Goal: Communication & Community: Answer question/provide support

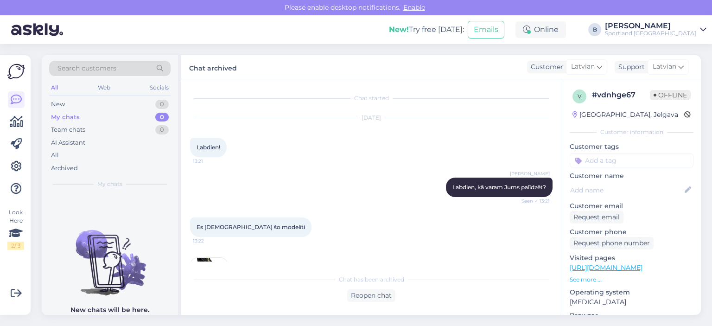
scroll to position [621, 0]
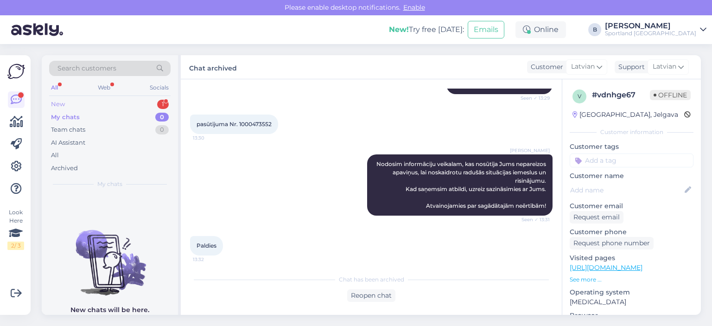
click at [91, 105] on div "New 1" at bounding box center [109, 104] width 121 height 13
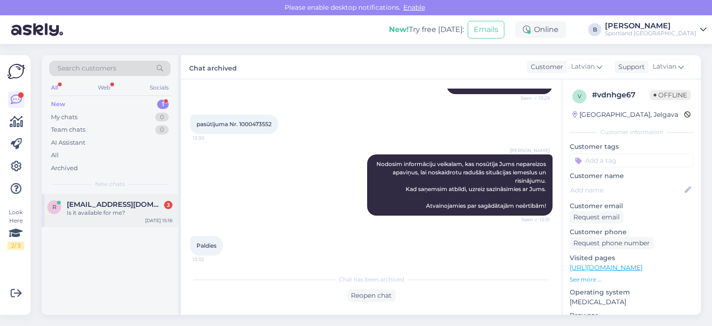
click at [95, 216] on div "r [EMAIL_ADDRESS][DOMAIN_NAME] 3 Is it available for me? [DATE] 15:16" at bounding box center [110, 210] width 136 height 33
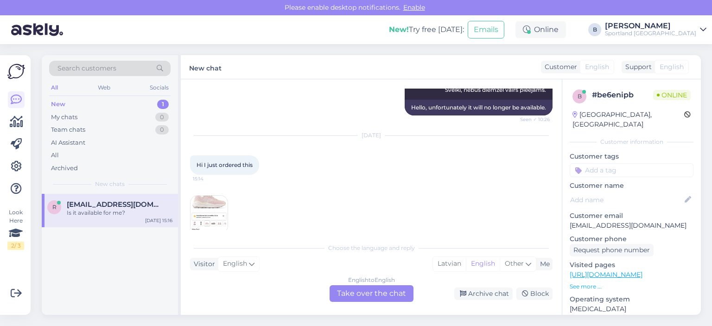
click at [331, 194] on div "15:15" at bounding box center [371, 214] width 362 height 58
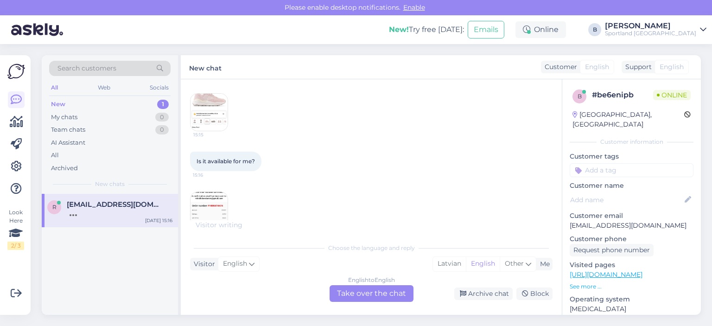
scroll to position [3330, 0]
click at [375, 298] on div "English to English Take over the chat" at bounding box center [372, 293] width 84 height 17
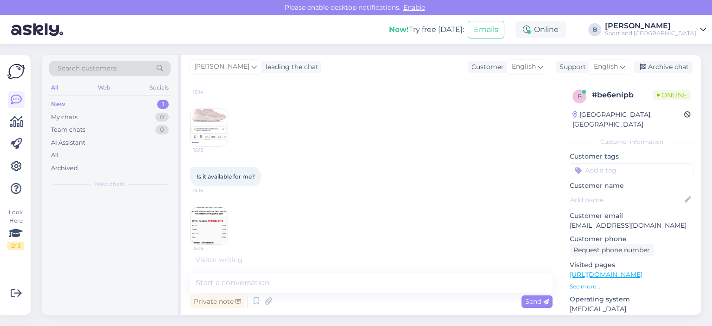
scroll to position [3296, 0]
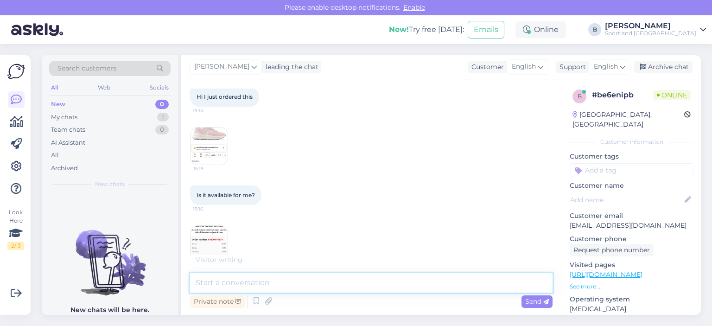
click at [334, 286] on textarea at bounding box center [371, 282] width 362 height 19
click at [615, 69] on span "English" at bounding box center [606, 67] width 24 height 10
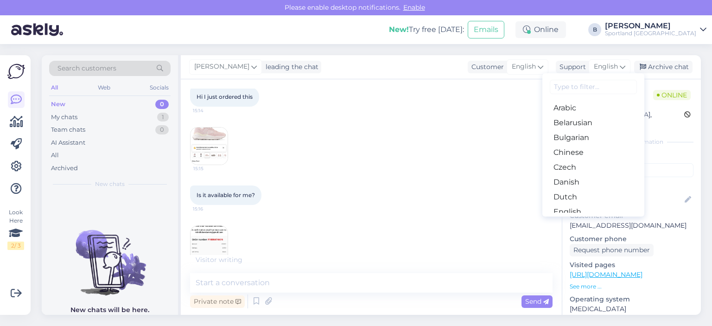
scroll to position [3326, 0]
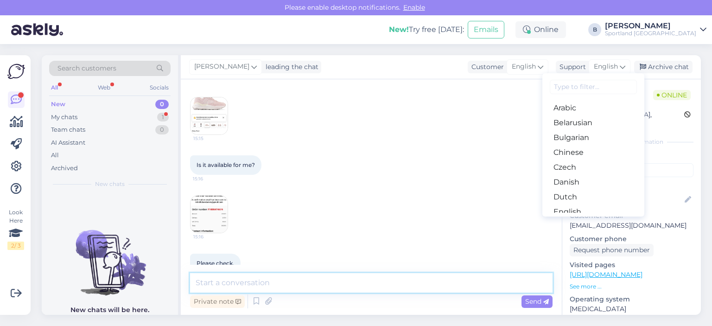
click at [383, 286] on textarea at bounding box center [371, 282] width 362 height 19
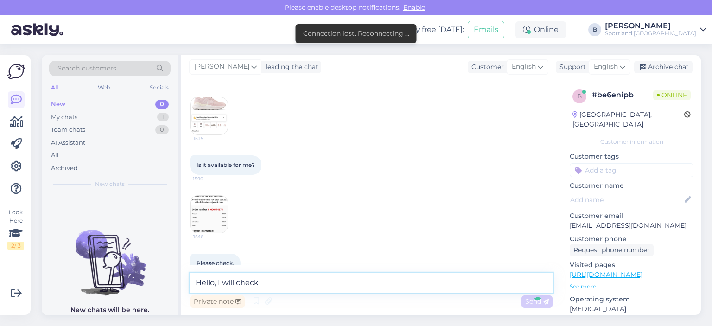
type textarea "Hello, I will check"
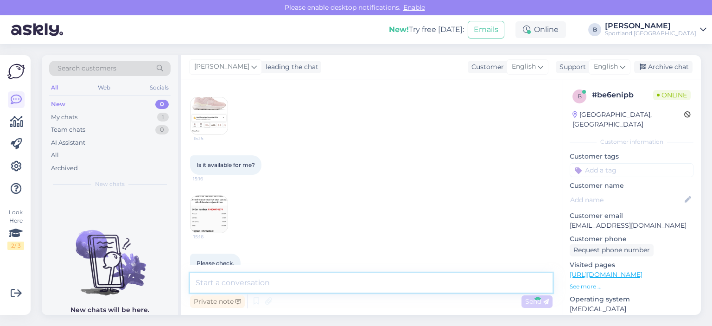
scroll to position [3366, 0]
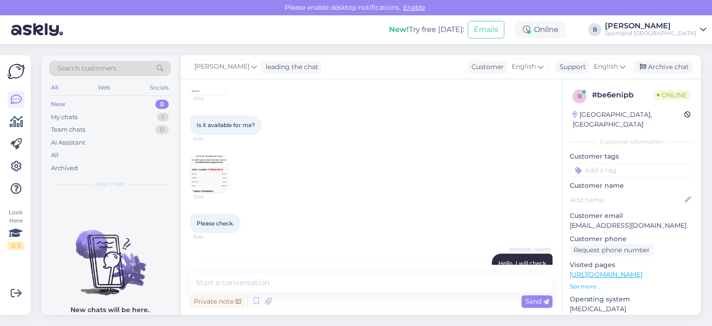
click at [224, 161] on img at bounding box center [208, 174] width 37 height 37
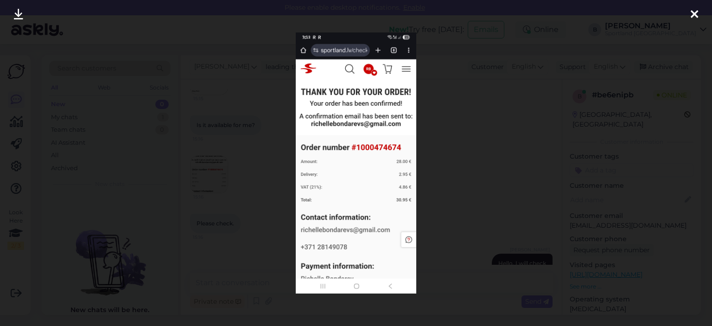
click at [452, 156] on div at bounding box center [356, 163] width 712 height 326
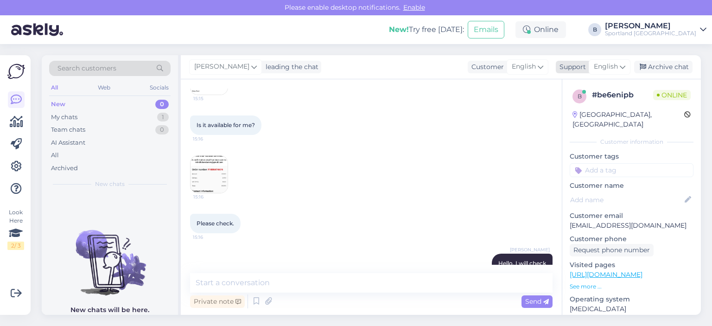
click at [608, 72] on div "English" at bounding box center [610, 66] width 42 height 15
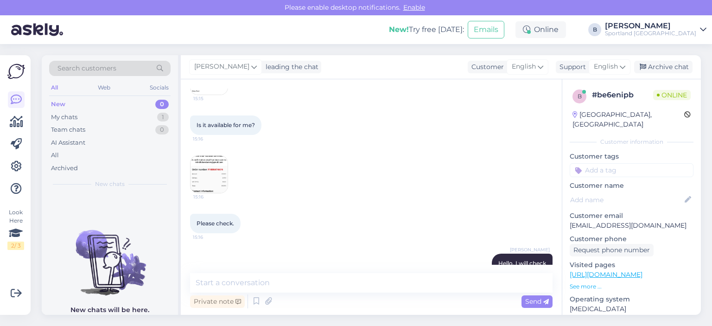
scroll to position [3382, 0]
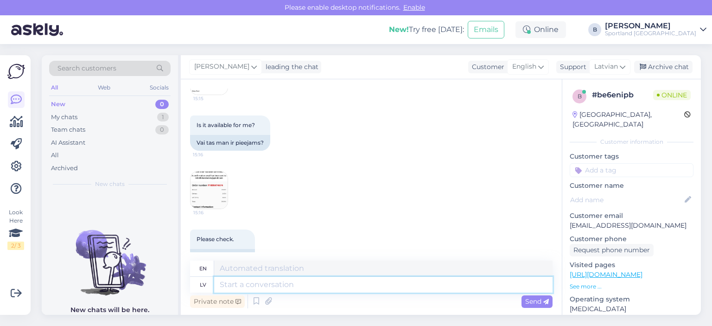
click at [319, 287] on textarea at bounding box center [383, 285] width 338 height 16
type textarea "vadoties p"
type textarea "guided by"
type textarea "vadoties pēc sistēmā"
type textarea "guided by the system"
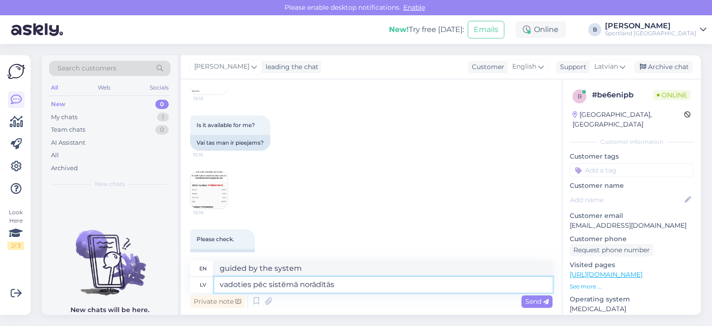
type textarea "vadoties pēc sistēmā norādītās i"
type textarea "guided by the system specified"
type textarea "vadoties pēc sistēmā norādītās informācijas,"
type textarea "based on the information provided in the system,"
type textarea "vadoties pēc sistēmā norādītās informācijas, šis"
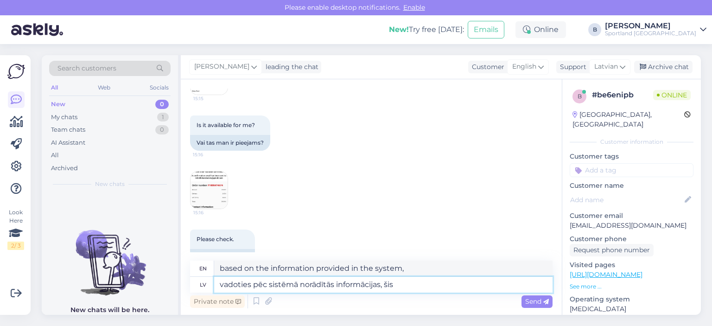
type textarea "based on the information provided in the system, this"
type textarea "vadoties pēc sistēmā norādītās informācijas, šis bija p"
type textarea "Based on the information provided in the system, this was"
type textarea "vadoties pēc sistēmā norādītās informācijas, šis bija palicis pē"
type textarea "Based on the information provided in the system, this one was left"
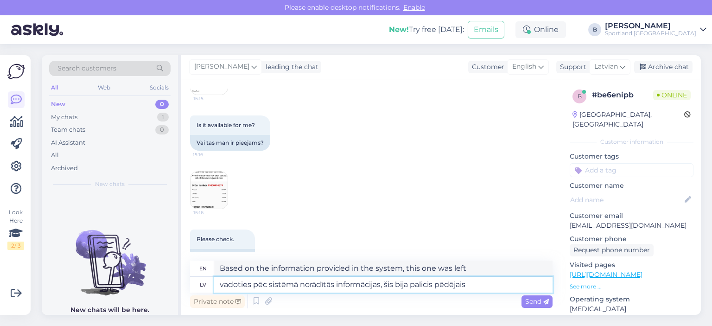
type textarea "vadoties pēc sistēmā norādītās informācijas, šis bija palicis pēdējais p"
type textarea "Based on the information provided in the system, this was the last one left."
type textarea "vadoties pēc sistēmā norādītās informācijas, šis bija palicis pēdējais pāris, k"
type textarea "Based on the information provided in the system, this was the last pair left,"
type textarea "vadoties pēc sistēmā norādītās informācijas, šis bija palicis pēdējais pāris, ka"
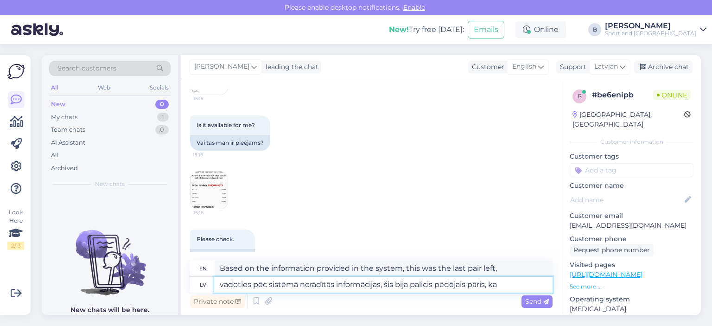
type textarea "According to the information provided in the system, this was the last pair lef…"
type textarea "vadoties pēc sistēmā norādītās informācijas, šis bija palicis pēdējais pāris,"
type textarea "Based on the information provided in the system, this was the last pair left,"
type textarea "vadoties pēc sistēmā norādītās informācijas, šis bija palicis pēdējais pāris, k…"
type textarea "According to the information provided in the system, this was the last pair lef…"
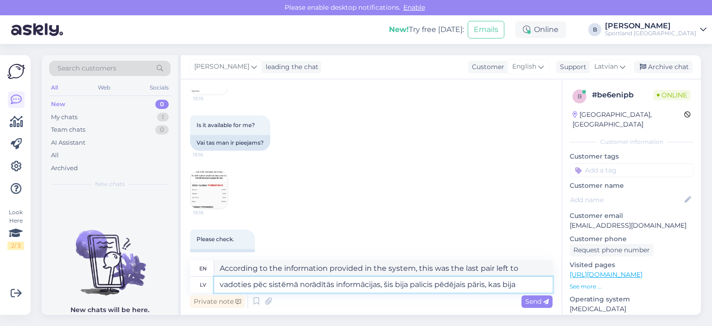
type textarea "vadoties pēc sistēmā norādītās informācijas, šis bija palicis pēdējais pāris, k…"
type textarea "According to the information provided in the system, this was the last pair lef…"
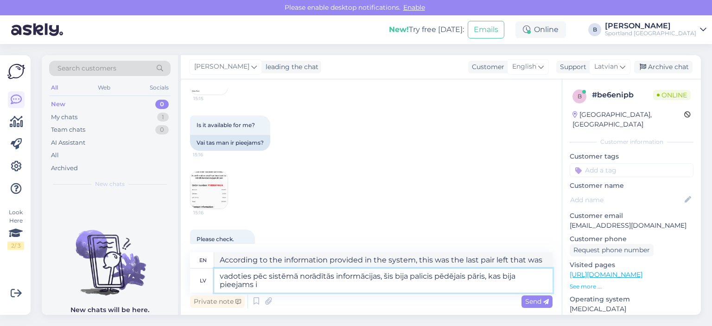
type textarea "vadoties pēc sistēmā norādītās informācijas, šis bija palicis pēdējais pāris, k…"
type textarea "According to the information provided in the system, this was the last pair ava…"
type textarea "vadoties pēc sistēmā norādītās informācijas, šis bija palicis pēdējais pāris, k…"
type textarea "According to the information provided in the system, this was the last pair lef…"
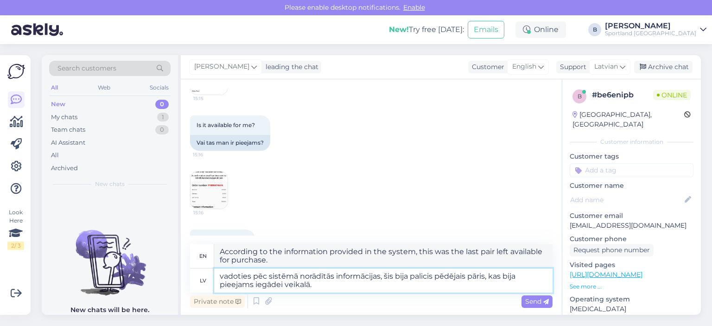
type textarea "vadoties pēc sistēmā norādītās informācijas, šis bija palicis pēdējais pāris, k…"
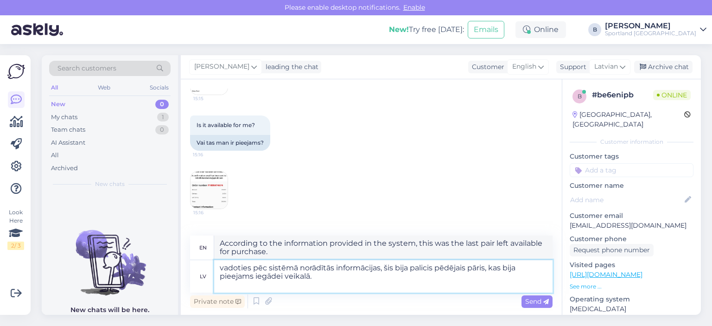
type textarea "According to the information provided in the system, this was the last pair ava…"
type textarea "vadoties pēc sistēmā norādītās informācijas, šis bija palicis pēdējais pāris, k…"
type textarea "According to the information provided in the system, this was the last pair lef…"
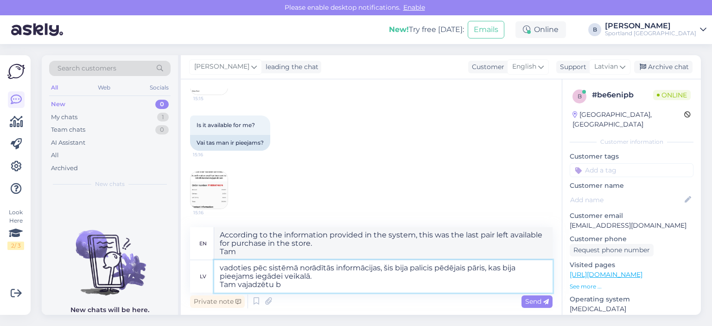
type textarea "vadoties pēc sistēmā norādītās informācijas, šis bija palicis pēdējais pāris, k…"
type textarea "According to the information in the system, this was the last pair left availab…"
type textarea "vadoties pēc sistēmā norādītās informācijas, šis bija palicis pēdējais pāris, k…"
type textarea "According to the information in the system, this was the last pair left availab…"
type textarea "vadoties pēc sistēmā norādītās informācijas, šis bija palicis pēdējais pāris, k…"
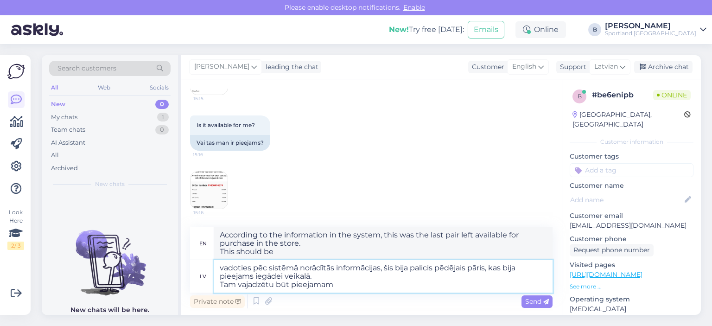
type textarea "According to the information in the system, this was the last pair left availab…"
type textarea "vadoties pēc sistēmā norādītās informācijas, šis bija palicis pēdējais pāris, k…"
type textarea "According to the information in the system, this was the last pair left availab…"
type textarea "vadoties pēc sistēmā norādītās informācijas, šis bija palicis pēdējais pāris, k…"
type textarea "According to the information in the system, this was the last pair left availab…"
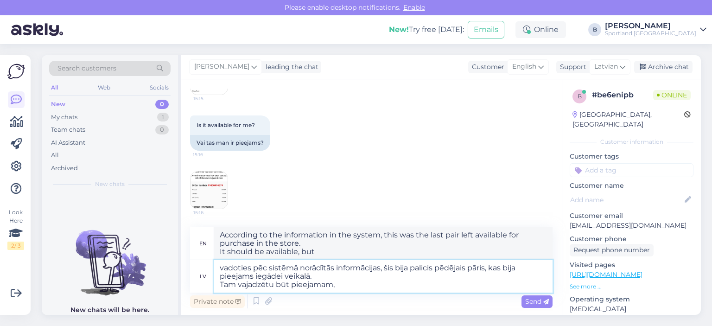
type textarea "vadoties pēc sistēmā norādītās informācijas, šis bija palicis pēdējais pāris, k…"
type textarea "According to the information in the system, this was the last pair left availab…"
type textarea "vadoties pēc sistēmā norādītās informācijas, šis bija palicis pēdējais pāris, k…"
type textarea "According to the information in the system, this was the last pair left availab…"
type textarea "vadoties pēc sistēmā norādītās informācijas, šis bija palicis pēdējais pāris, k…"
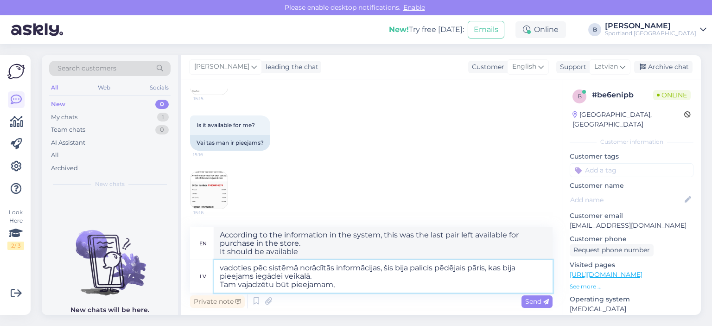
type textarea "According to the information in the system, this was the last pair left availab…"
type textarea "vadoties pēc sistēmā norādītās informācijas, šis bija palicis pēdējais pāris, k…"
type textarea "According to the information in the system, this was the last pair left availab…"
type textarea "vadoties pēc sistēmā norādītās informācijas, šis bija palicis pēdējais pāris, k…"
type textarea "According to the information in the system, this was the last pair left availab…"
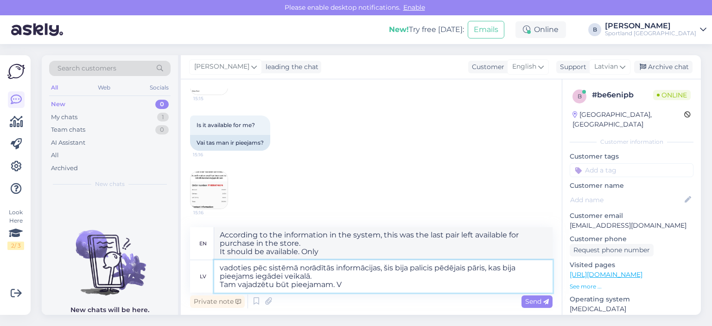
type textarea "vadoties pēc sistēmā norādītās informācijas, šis bija palicis pēdējais pāris, k…"
type textarea "According to the information in the system, this was the last pair left availab…"
type textarea "vadoties pēc sistēmā norādītās informācijas, šis bija palicis pēdējais pāris, k…"
type textarea "According to the information provided by the system, this was the last pair lef…"
type textarea "vadoties pēc sistēmā norādītās informācijas, šis bija palicis pēdējais pāris, k…"
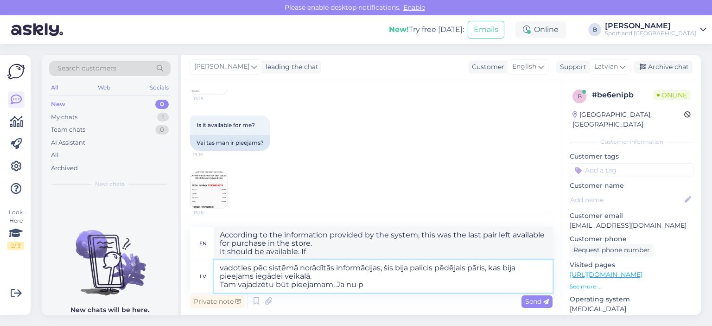
type textarea "According to the information in the system, this was the last pair left availab…"
type textarea "vadoties pēc sistēmā norādītās informācijas, šis bija palicis pēdējais pāris, k…"
type textarea "According to the information in the system, this was the last pair left availab…"
type textarea "vadoties pēc sistēmā norādītās informācijas, šis bija palicis pēdējais pāris, k…"
type textarea "According to the information in the system, this was the last pair left availab…"
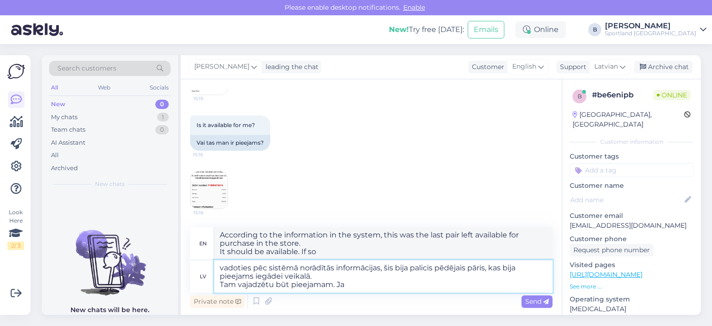
type textarea "vadoties pēc sistēmā norādītās informācijas, šis bija palicis pēdējais pāris, k…"
type textarea "According to the information provided by the system, this was the last pair lef…"
type textarea "vadoties pēc sistēmā norādītās informācijas, šis bija palicis pēdējais pāris, k…"
type textarea "According to the information in the system, this was the last pair left availab…"
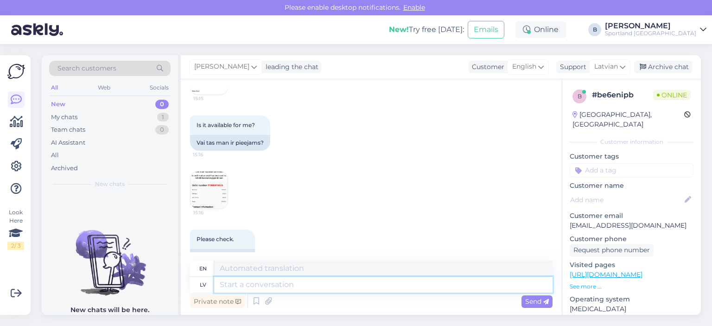
scroll to position [3514, 0]
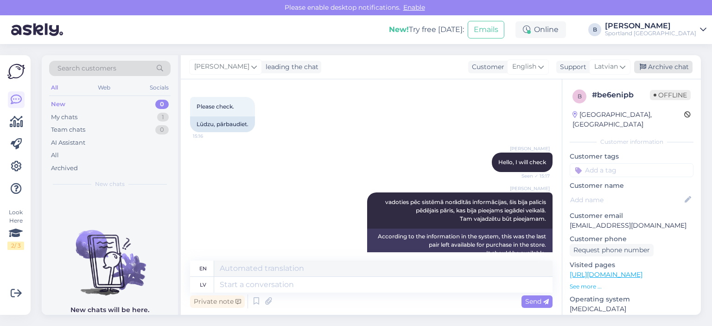
click at [660, 70] on div "Archive chat" at bounding box center [663, 67] width 58 height 13
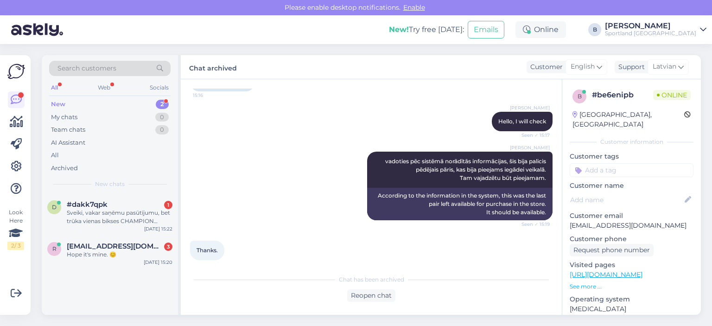
scroll to position [3625, 0]
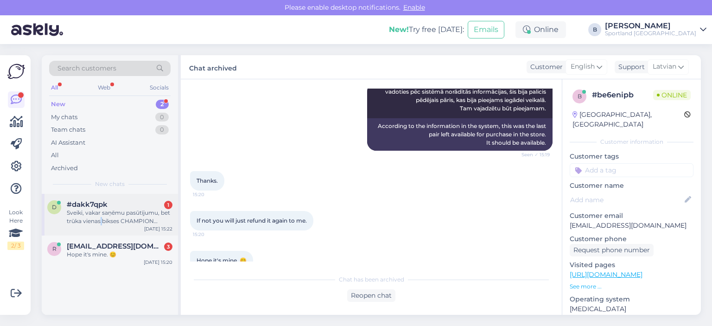
drag, startPoint x: 101, startPoint y: 222, endPoint x: 109, endPoint y: 218, distance: 9.4
click at [101, 222] on div "Sveiki, vakar saņēmu pasūtījumu, bet trūka vienas bikses CHAMPION ELASTIC CUFF …" at bounding box center [120, 217] width 106 height 17
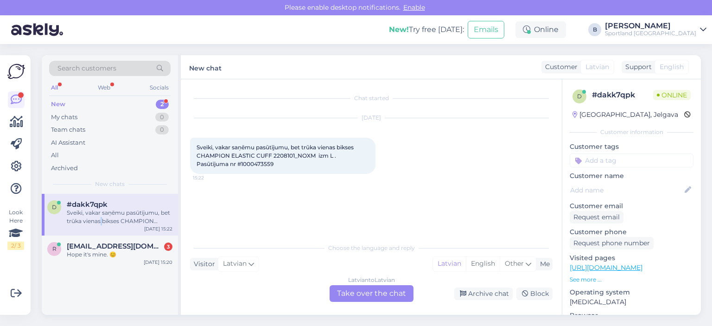
scroll to position [0, 0]
click at [359, 291] on div "Latvian to Latvian Take over the chat" at bounding box center [372, 293] width 84 height 17
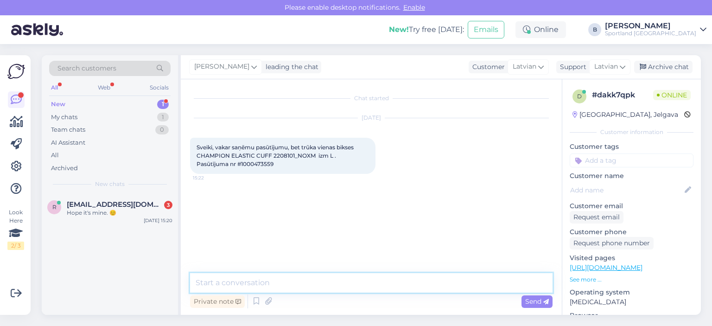
click at [359, 280] on textarea at bounding box center [371, 282] width 362 height 19
type textarea "Sveiki, pārbaudīsim."
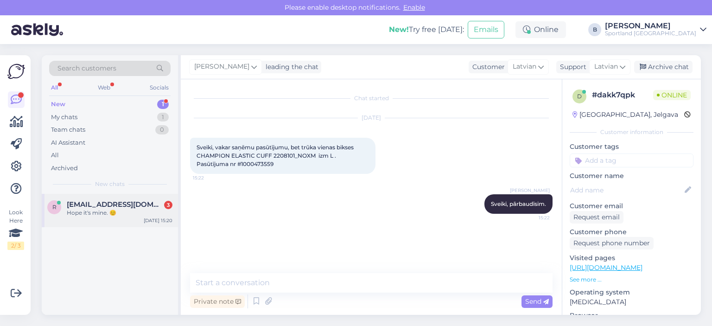
click at [138, 209] on div "Hope it's mine. 😊" at bounding box center [120, 213] width 106 height 8
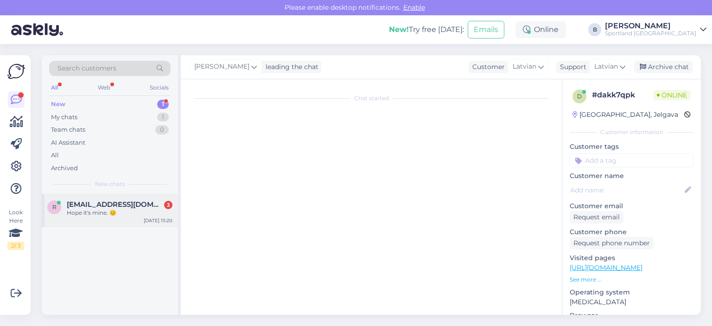
scroll to position [3712, 0]
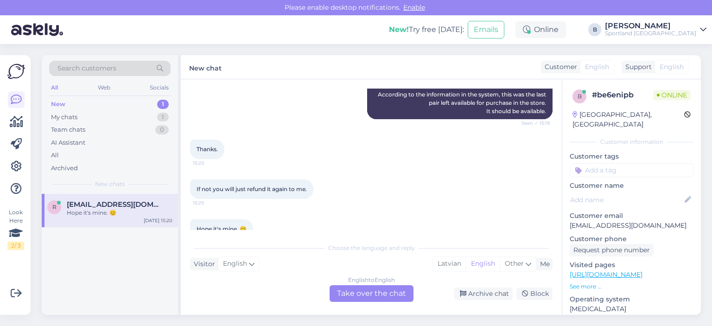
click at [360, 291] on div "English to English Take over the chat" at bounding box center [372, 293] width 84 height 17
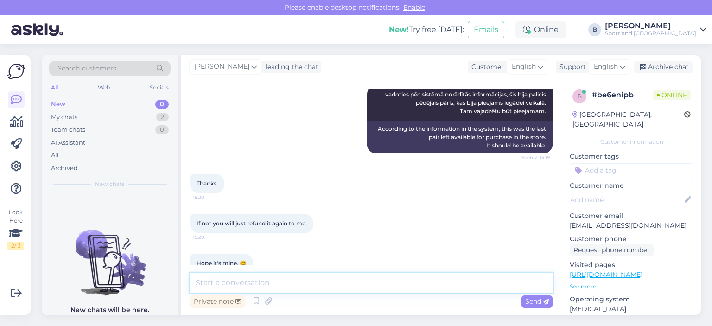
click at [324, 278] on textarea at bounding box center [371, 282] width 362 height 19
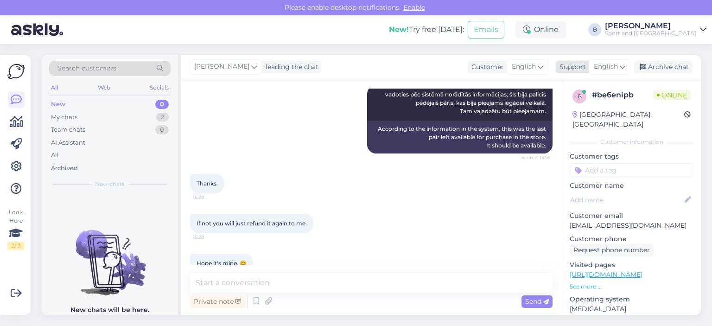
click at [611, 64] on span "English" at bounding box center [606, 67] width 24 height 10
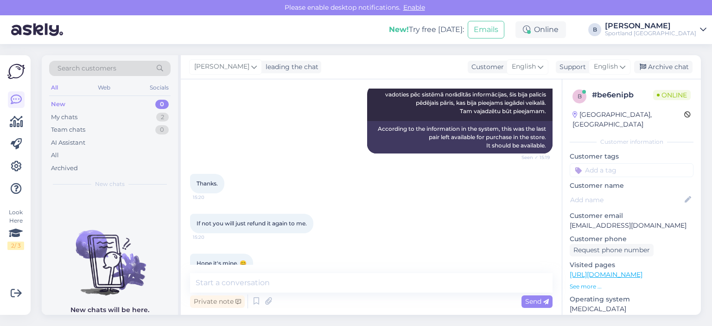
scroll to position [3712, 0]
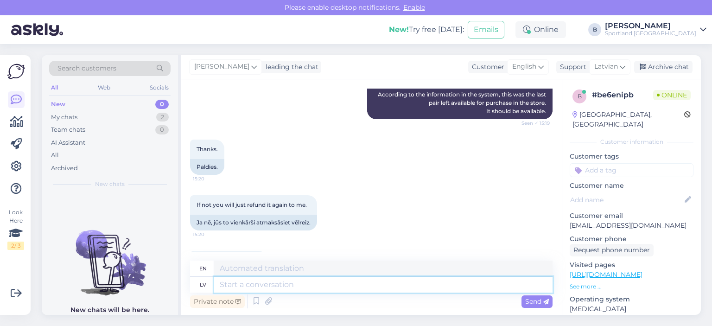
click at [334, 284] on textarea at bounding box center [383, 285] width 338 height 16
type textarea "Mēs a"
type textarea "We"
type textarea "Mēs arī c"
type textarea "We also"
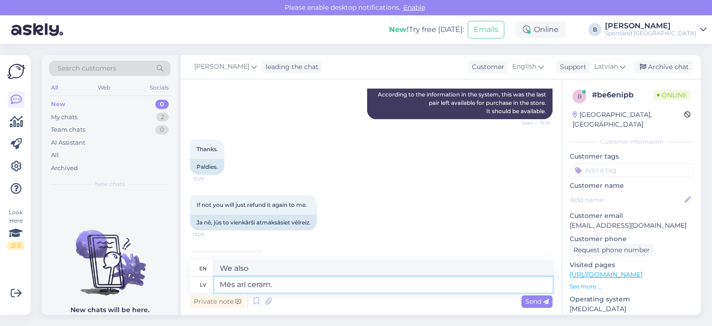
type textarea "Mēs arī ceram."
type textarea "We hope so too."
type textarea "Mēs arī ceram. [GEOGRAPHIC_DATA]"
type textarea "We hope so too. [GEOGRAPHIC_DATA]"
type textarea "Mēs arī ceram. Jauku Jums dienu"
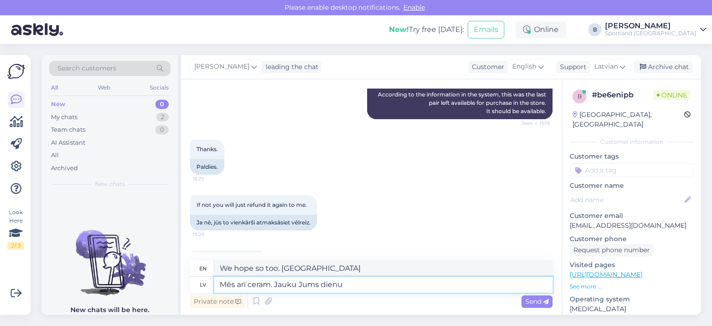
type textarea "We hope so too. Have a nice day."
type textarea "Mēs arī ceram. Jauku Jums dienu! :)"
type textarea "We hope so too. Have a nice day! :)"
type textarea "Mēs arī ceram. Jauku Jums dienu! :)"
click at [530, 304] on span "Send" at bounding box center [537, 301] width 24 height 8
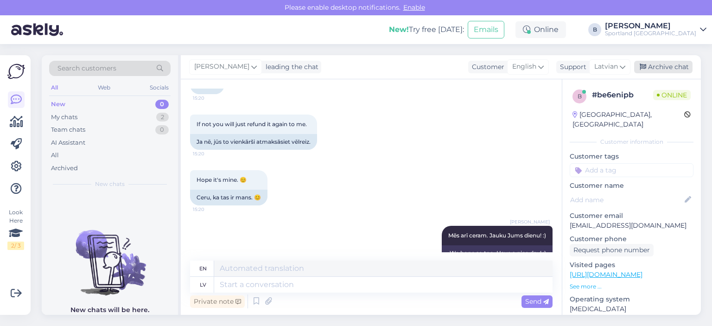
click at [662, 68] on div "Archive chat" at bounding box center [663, 67] width 58 height 13
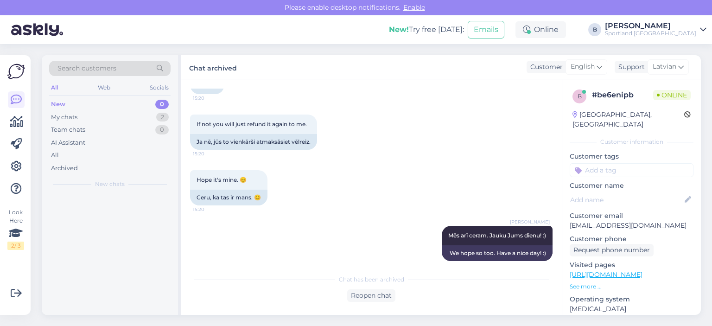
scroll to position [3783, 0]
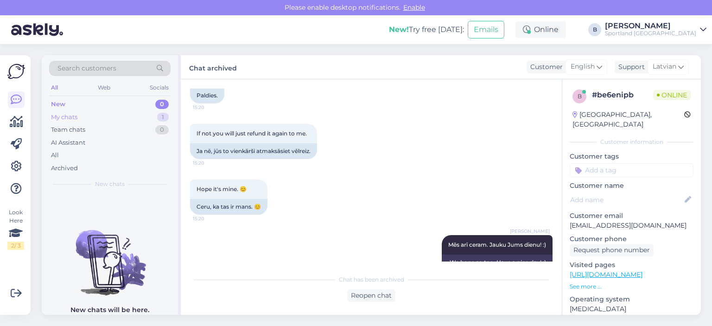
click at [65, 116] on div "My chats" at bounding box center [64, 117] width 26 height 9
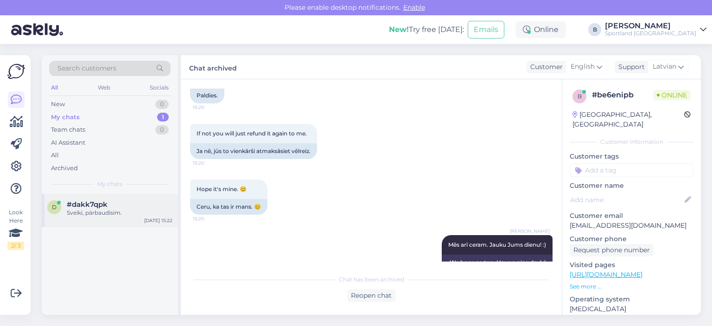
click at [93, 210] on div "Sveiki, pārbaudīsim." at bounding box center [120, 213] width 106 height 8
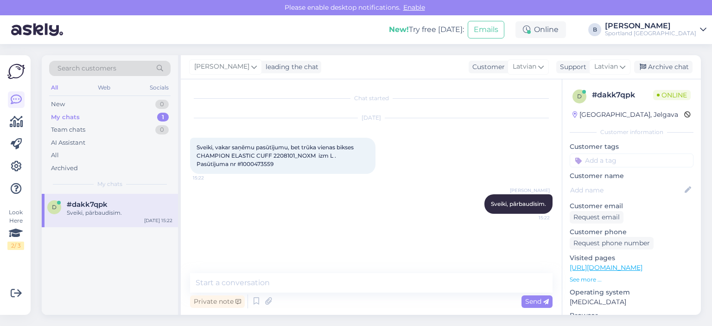
click at [268, 165] on span "Sveiki, vakar saņēmu pasūtījumu, bet trūka vienas bikses CHAMPION ELASTIC CUFF …" at bounding box center [276, 156] width 159 height 24
copy span "1000473559"
click at [96, 95] on div "All Web Socials" at bounding box center [109, 89] width 121 height 14
click at [95, 98] on div "New 1" at bounding box center [109, 104] width 121 height 13
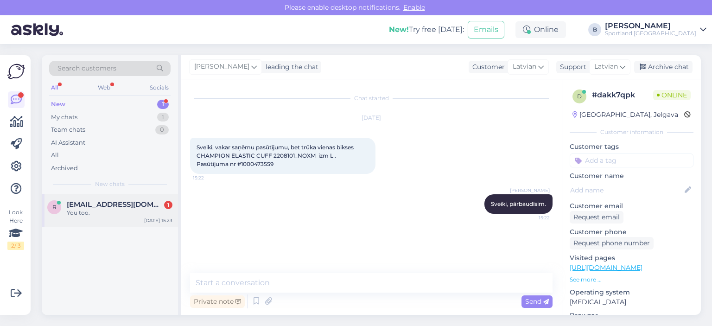
click at [111, 207] on span "[EMAIL_ADDRESS][DOMAIN_NAME]" at bounding box center [115, 204] width 96 height 8
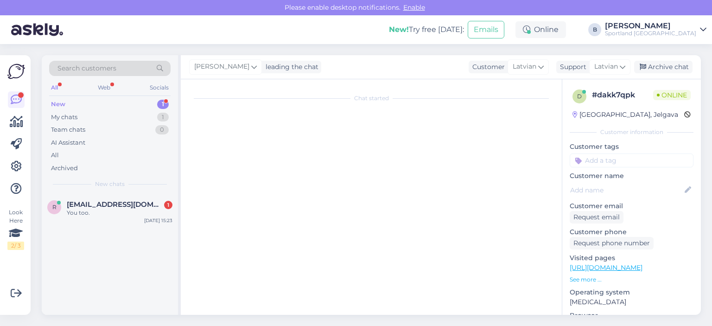
scroll to position [3854, 0]
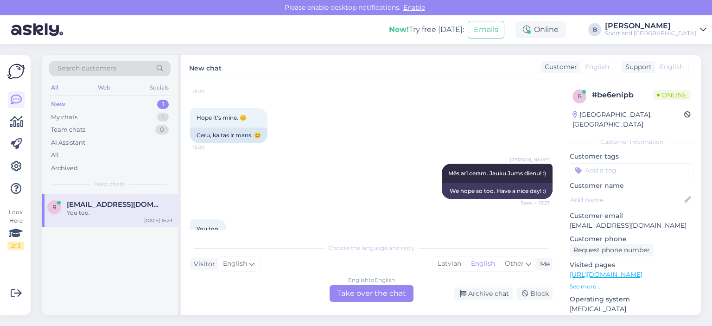
click at [473, 286] on div "English to English Take over the chat Archive chat Block" at bounding box center [371, 293] width 362 height 17
click at [473, 289] on div "Archive chat" at bounding box center [483, 293] width 58 height 13
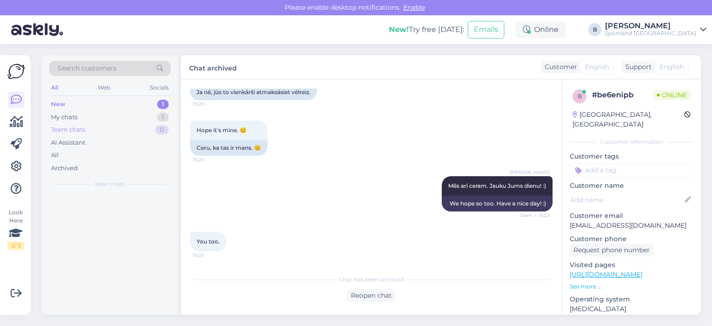
scroll to position [3823, 0]
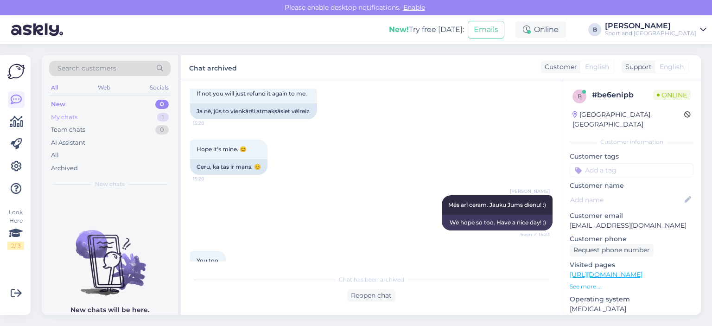
click at [69, 115] on div "My chats" at bounding box center [64, 117] width 26 height 9
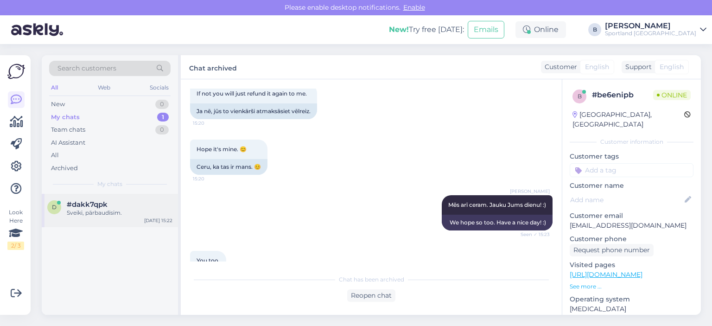
click at [96, 214] on div "Sveiki, pārbaudīsim." at bounding box center [120, 213] width 106 height 8
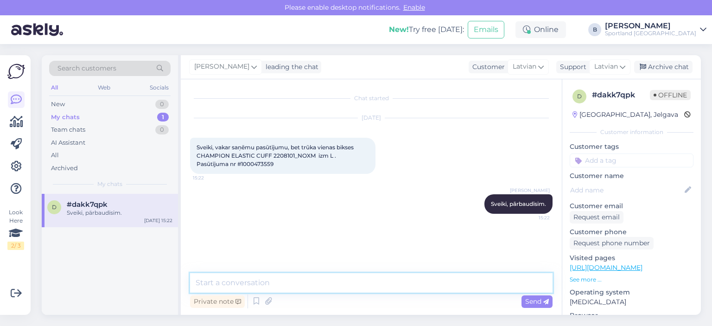
click at [278, 286] on textarea at bounding box center [371, 282] width 362 height 19
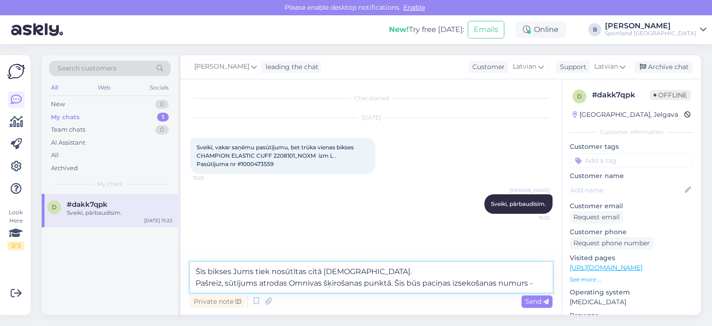
paste textarea "CC827866802EE"
type textarea "Šīs bikses Jums tiek nosūtītas citā [DEMOGRAPHIC_DATA]. Pašreiz, sūtījums atrod…"
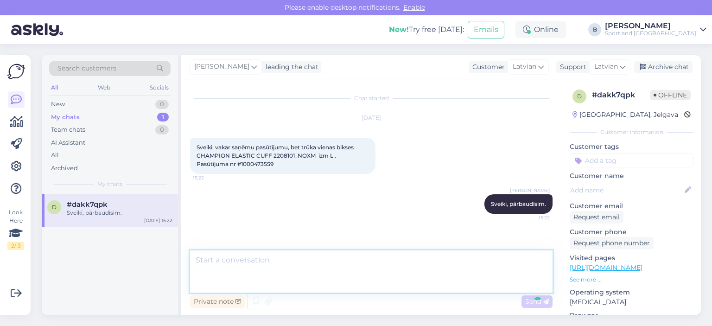
scroll to position [16, 0]
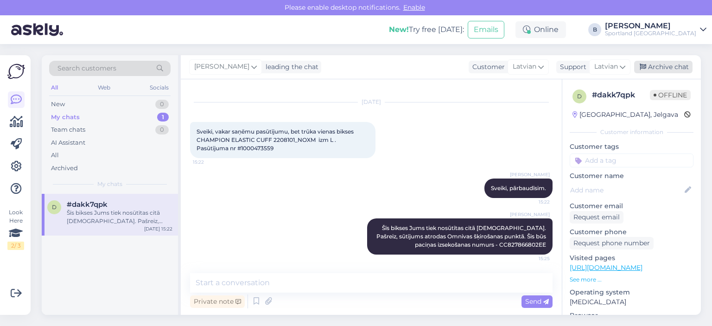
click at [677, 71] on div "Archive chat" at bounding box center [663, 67] width 58 height 13
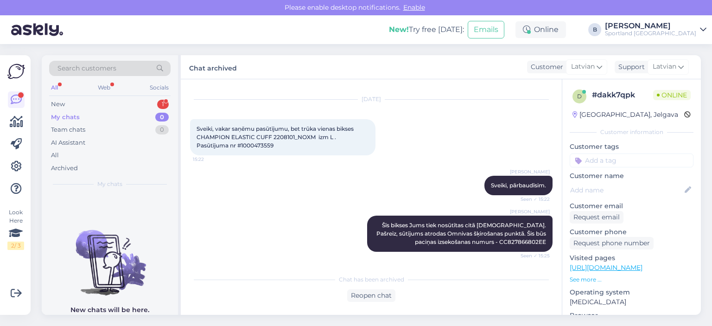
scroll to position [58, 0]
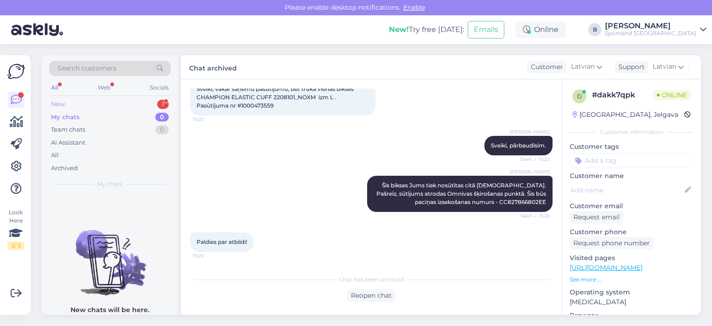
click at [75, 103] on div "New 1" at bounding box center [109, 104] width 121 height 13
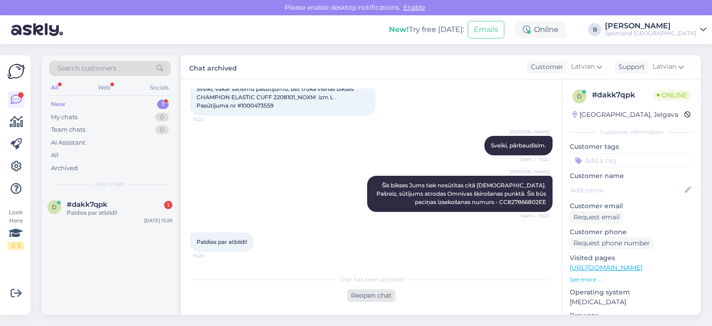
click at [365, 290] on div "Reopen chat" at bounding box center [371, 295] width 48 height 13
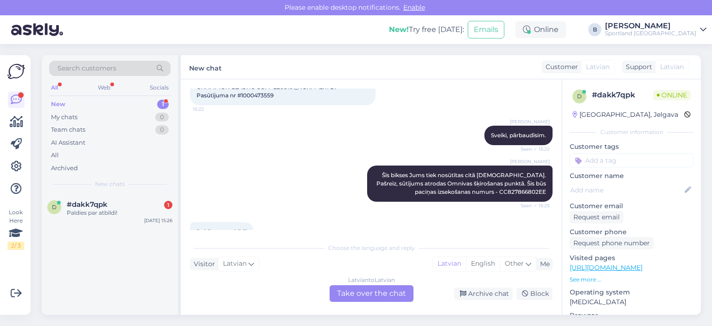
click at [352, 291] on div "Latvian to Latvian Take over the chat" at bounding box center [372, 293] width 84 height 17
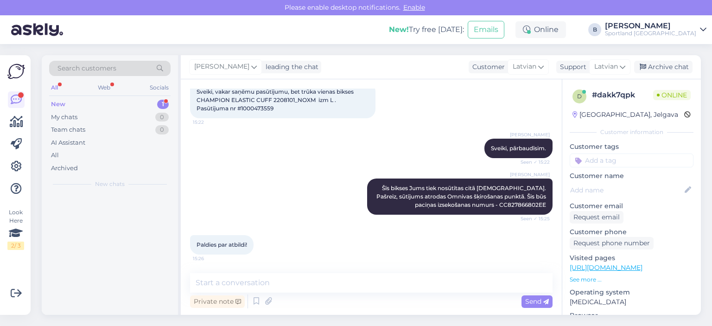
scroll to position [56, 0]
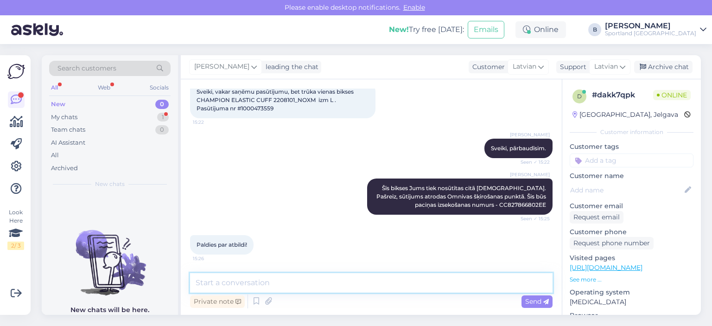
click at [351, 282] on textarea at bounding box center [371, 282] width 362 height 19
type textarea "Jauku Jums dienu! :)"
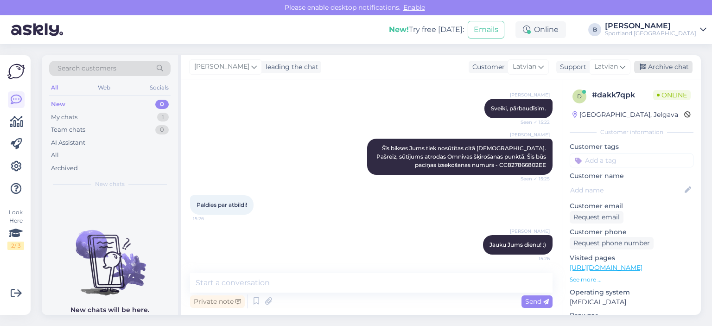
click at [666, 68] on div "Archive chat" at bounding box center [663, 67] width 58 height 13
